Goal: Find contact information: Find contact information

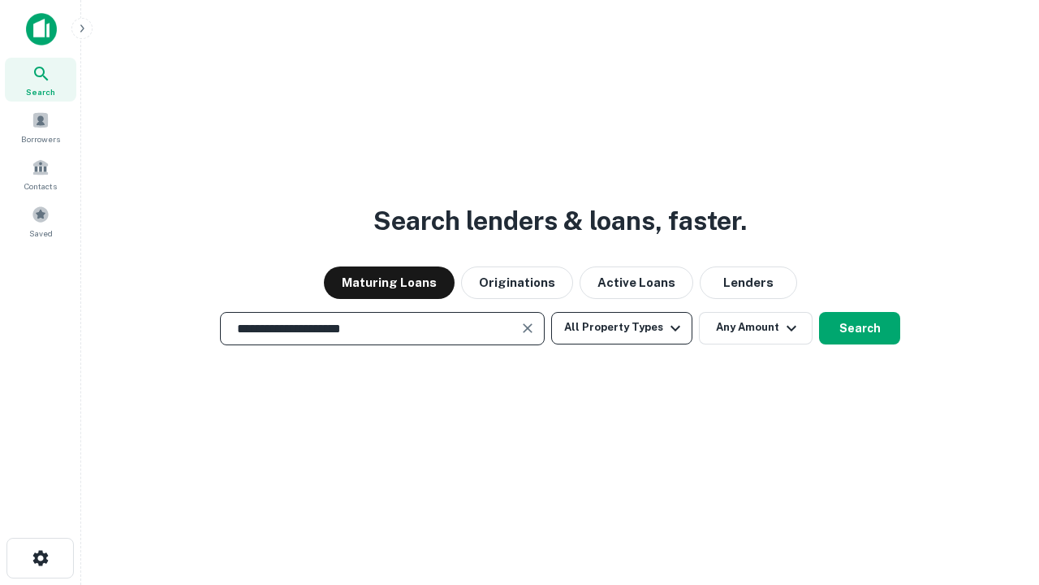
type input "**********"
click at [622, 327] on button "All Property Types" at bounding box center [621, 328] width 141 height 32
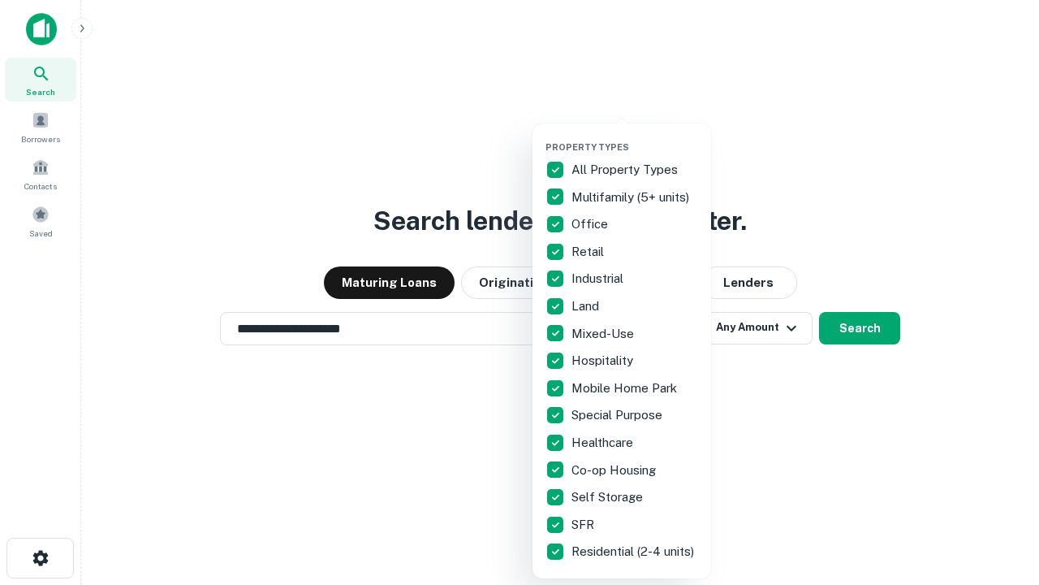
click at [635, 136] on button "button" at bounding box center [635, 136] width 179 height 1
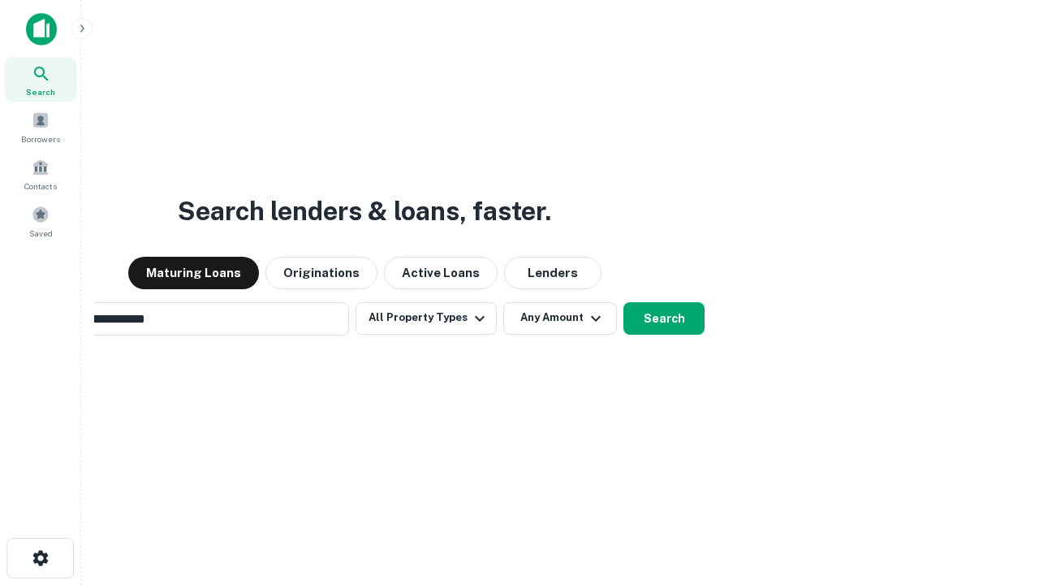
scroll to position [25, 0]
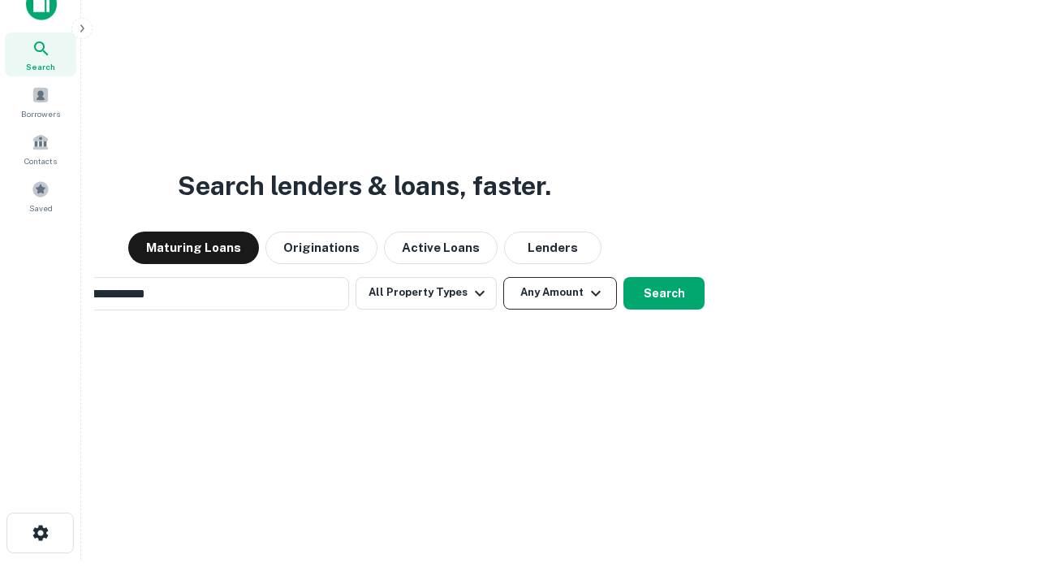
click at [503, 277] on button "Any Amount" at bounding box center [560, 293] width 114 height 32
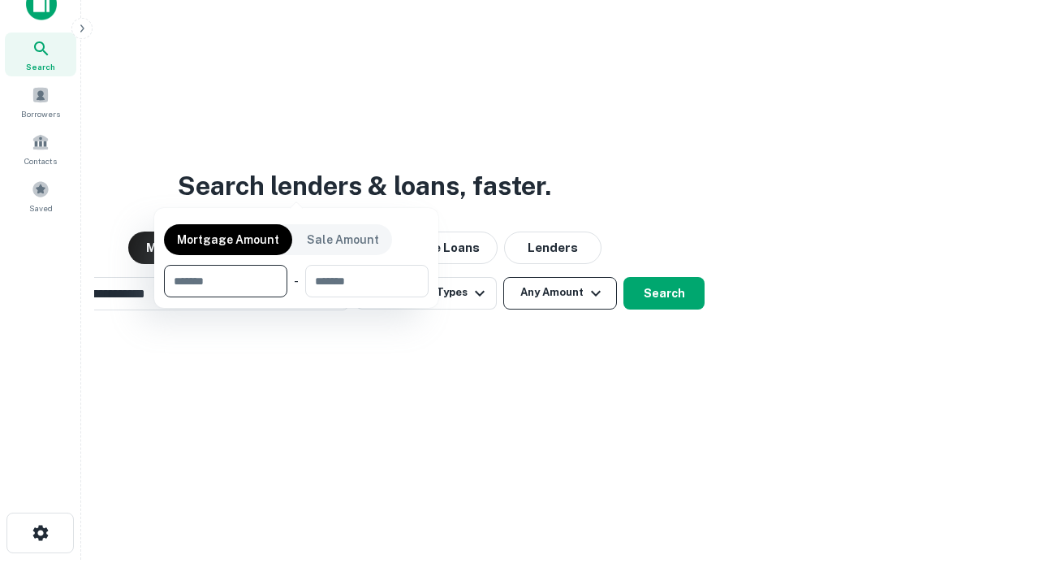
scroll to position [26, 0]
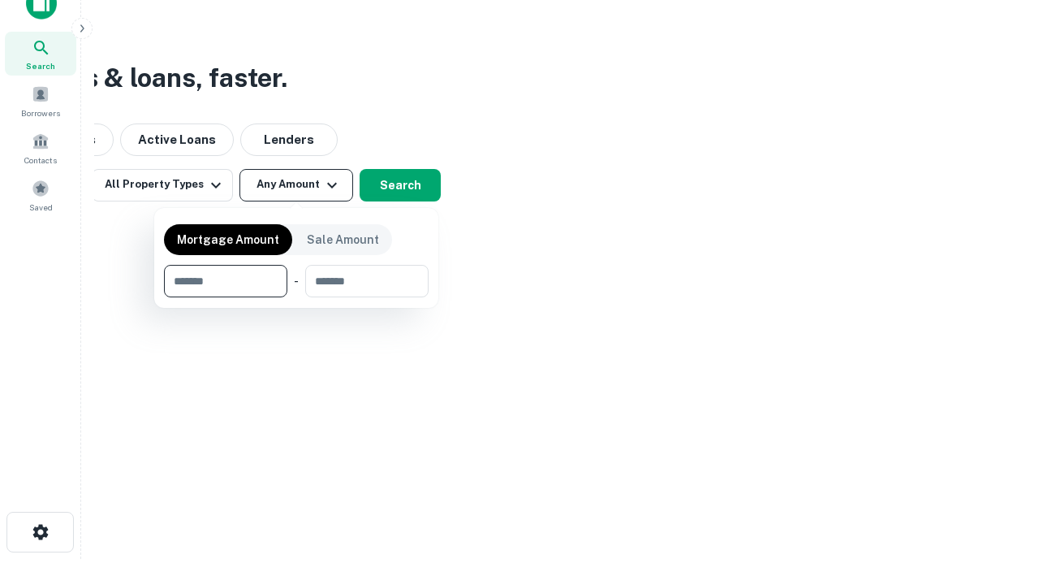
type input "*******"
click at [296, 297] on button "button" at bounding box center [296, 297] width 265 height 1
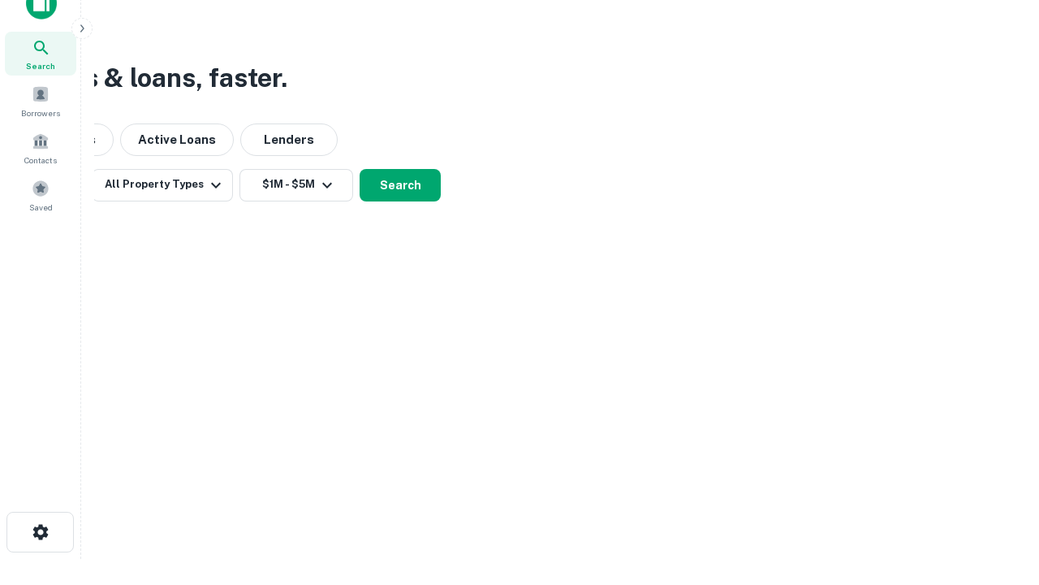
scroll to position [25, 0]
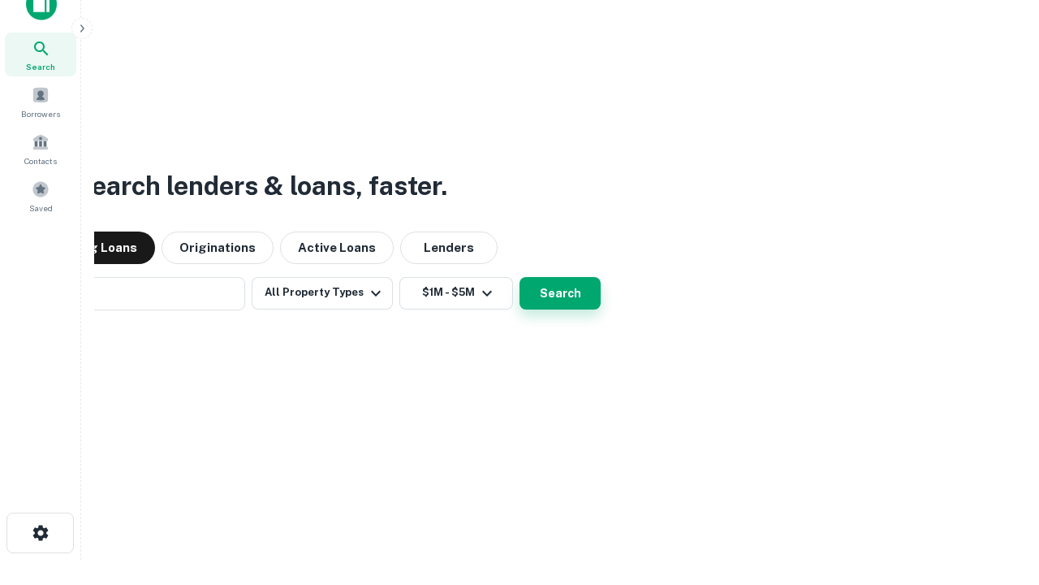
click at [520, 277] on button "Search" at bounding box center [560, 293] width 81 height 32
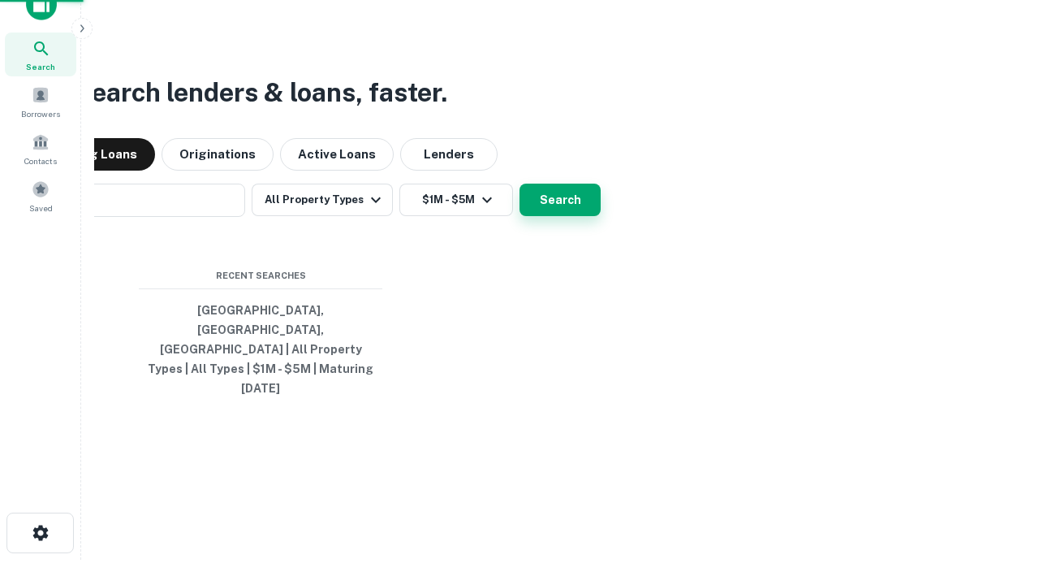
scroll to position [26, 0]
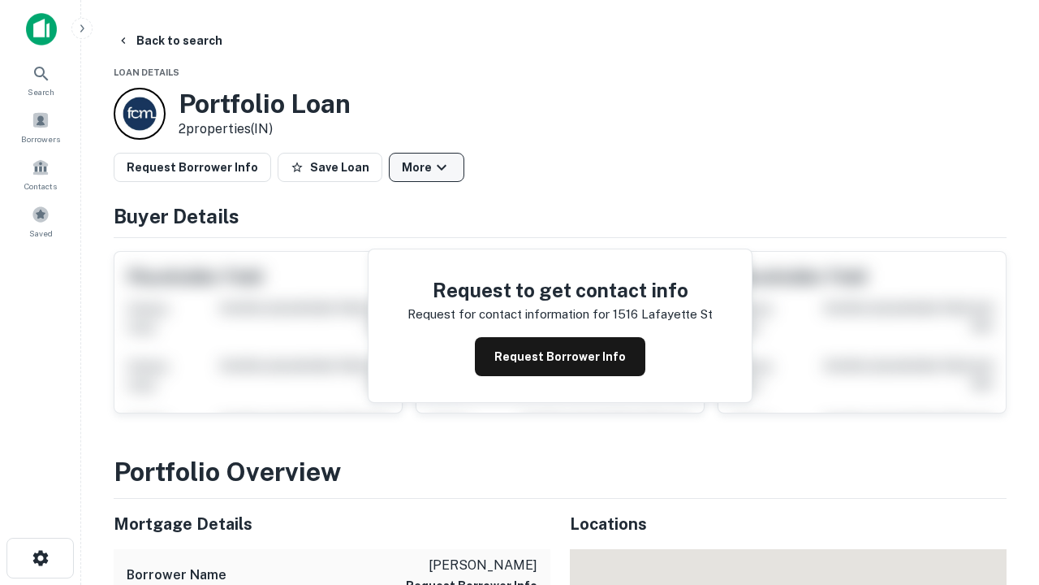
click at [426, 167] on button "More" at bounding box center [427, 167] width 76 height 29
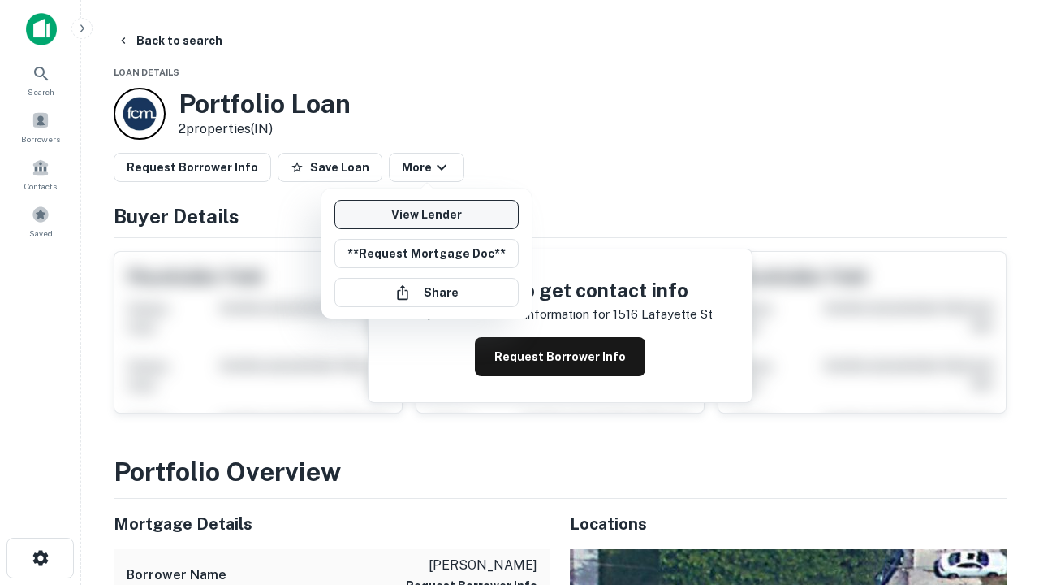
click at [426, 214] on link "View Lender" at bounding box center [427, 214] width 184 height 29
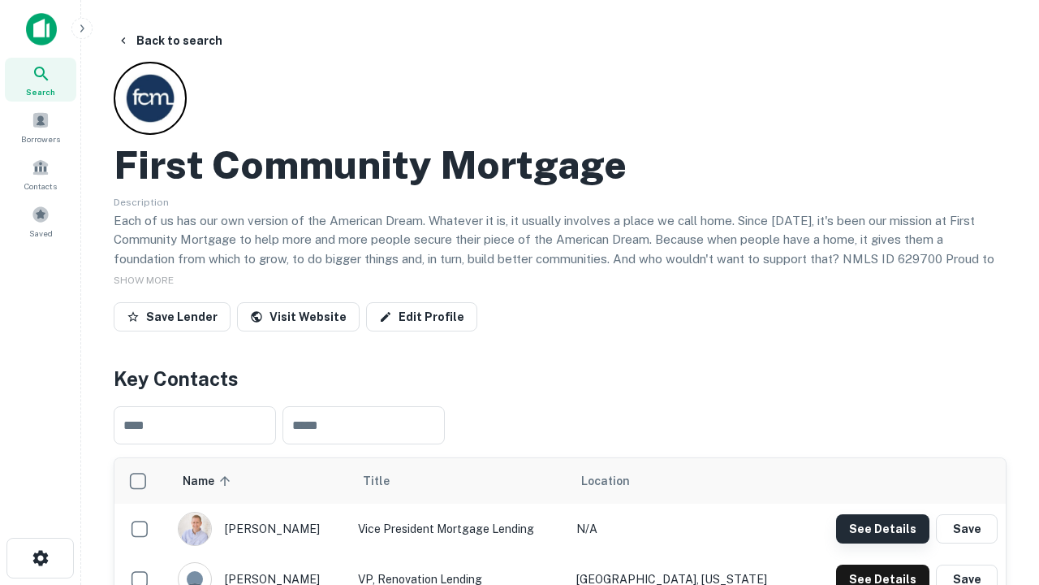
click at [883, 528] on button "See Details" at bounding box center [882, 528] width 93 height 29
click at [40, 558] on icon "button" at bounding box center [40, 557] width 19 height 19
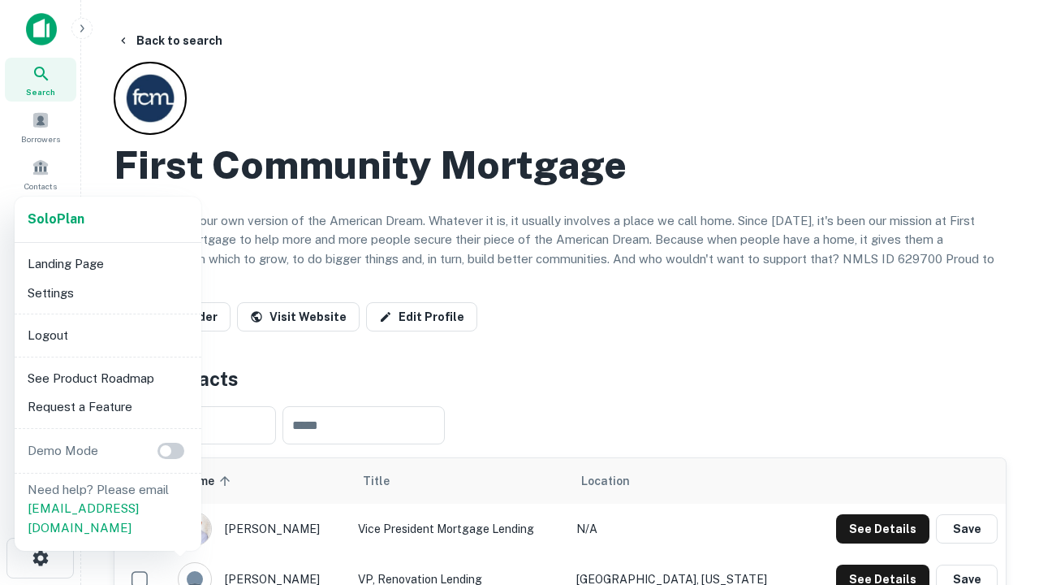
click at [107, 335] on li "Logout" at bounding box center [108, 335] width 174 height 29
